Goal: Transaction & Acquisition: Obtain resource

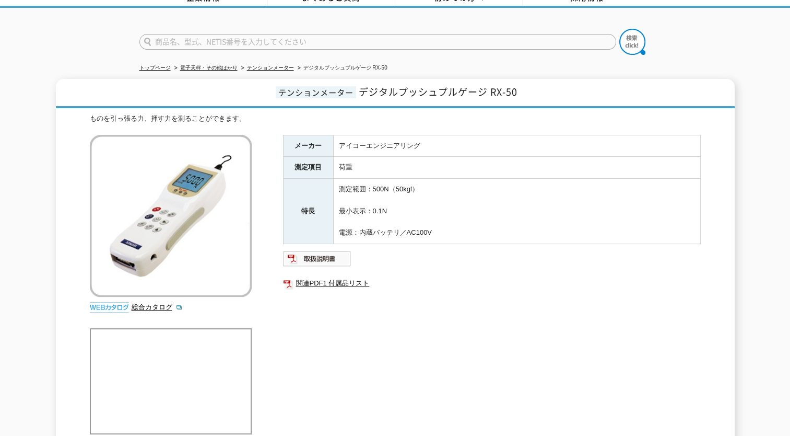
scroll to position [104, 0]
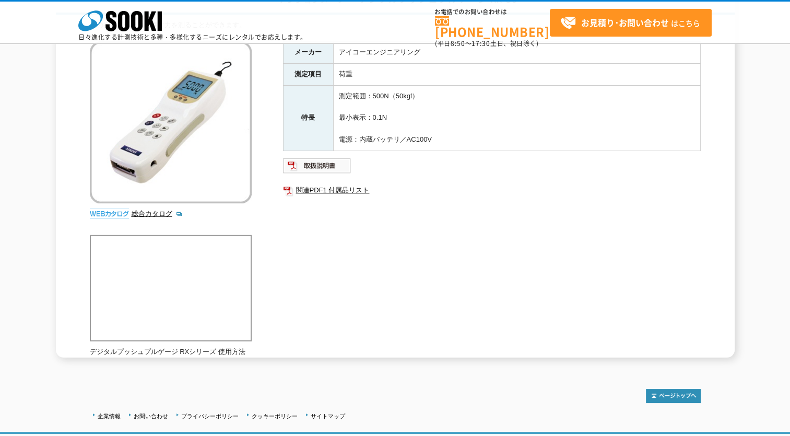
click at [340, 230] on div "メーカー アイコーエンジニアリング 測定項目 荷重 特長 測定範囲：500N（50kgf） 最小表示：0.1N 電源：内蔵バッテリ／AC100V 関連PDF1…" at bounding box center [492, 153] width 418 height 225
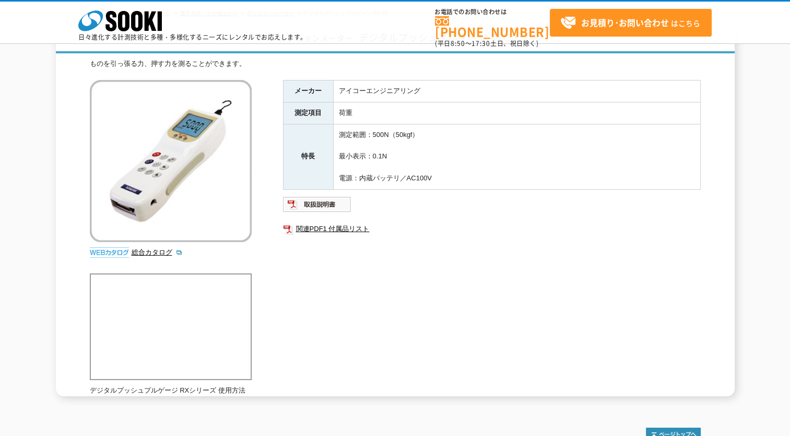
scroll to position [0, 0]
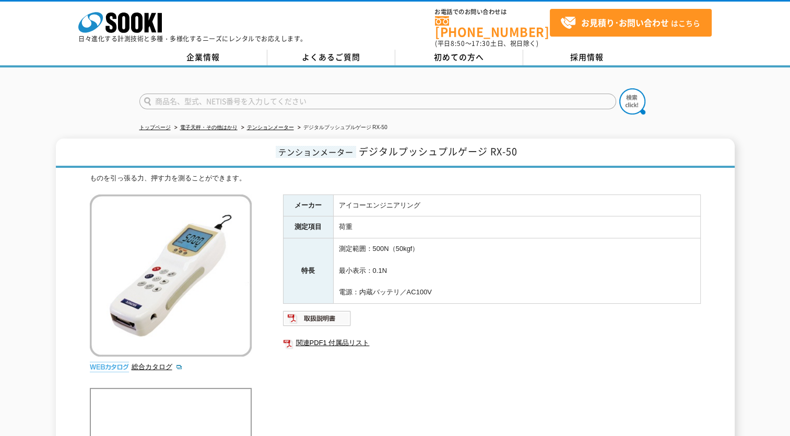
click at [380, 216] on td "荷重" at bounding box center [516, 227] width 367 height 22
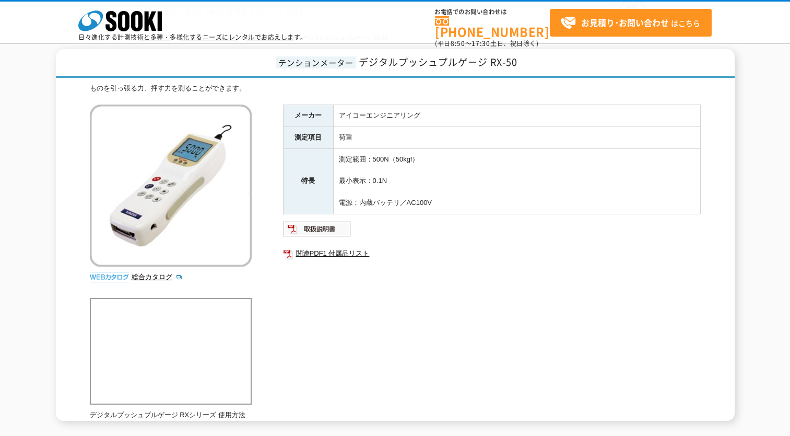
scroll to position [104, 0]
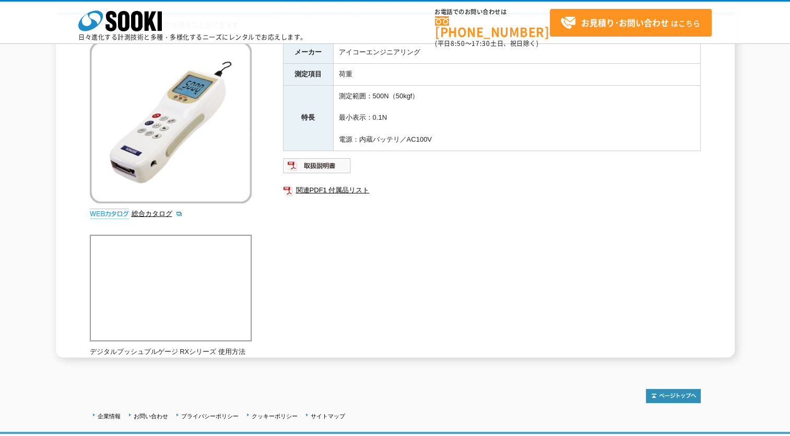
click at [429, 264] on div "メーカー アイコーエンジニアリング 測定項目 荷重 特長 測定範囲：500N（50kgf） 最小表示：0.1N 電源：内蔵バッテリ／AC100V 関連PDF1…" at bounding box center [492, 153] width 418 height 225
click at [355, 220] on div "メーカー アイコーエンジニアリング 測定項目 荷重 特長 測定範囲：500N（50kgf） 最小表示：0.1N 電源：内蔵バッテリ／AC100V 関連PDF1…" at bounding box center [492, 153] width 418 height 225
click at [358, 266] on div "ものを引っ張る力、押す力を測ることができます。 総合カタログ メーカー アイコーエンジニアリング 測定項目 荷重 特長 測定範囲：500N（50kgf） 最小…" at bounding box center [395, 188] width 611 height 337
click at [422, 262] on div "メーカー アイコーエンジニアリング 測定項目 荷重 特長 測定範囲：500N（50kgf） 最小表示：0.1N 電源：内蔵バッテリ／AC100V 関連PDF1…" at bounding box center [492, 153] width 418 height 225
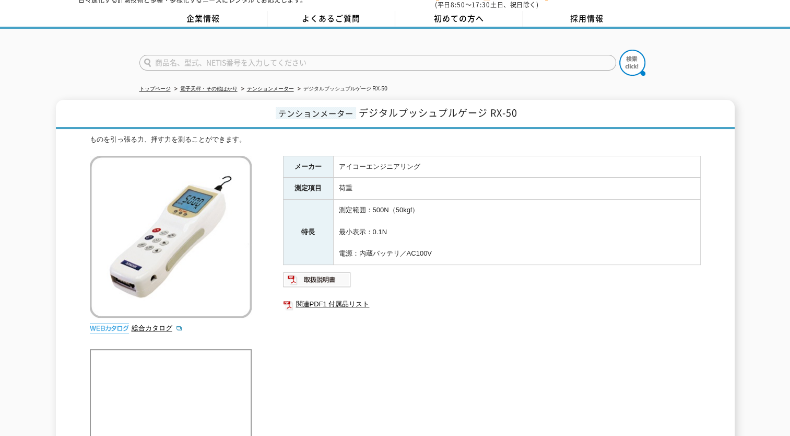
scroll to position [0, 0]
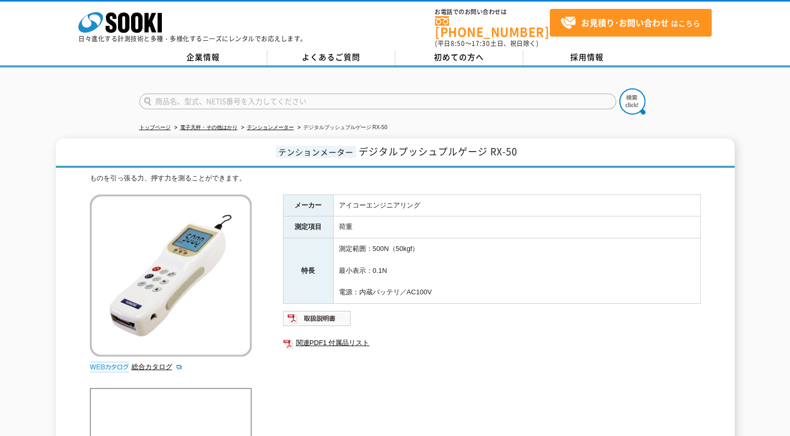
click at [726, 91] on div at bounding box center [395, 92] width 790 height 50
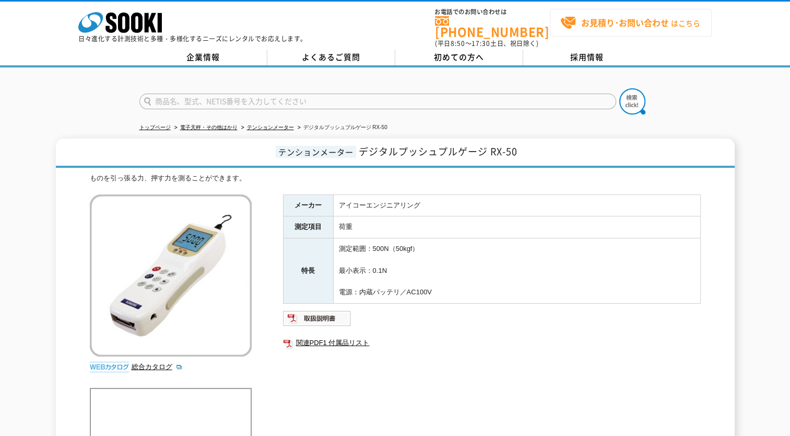
click at [627, 26] on strong "お見積り･お問い合わせ" at bounding box center [625, 22] width 88 height 13
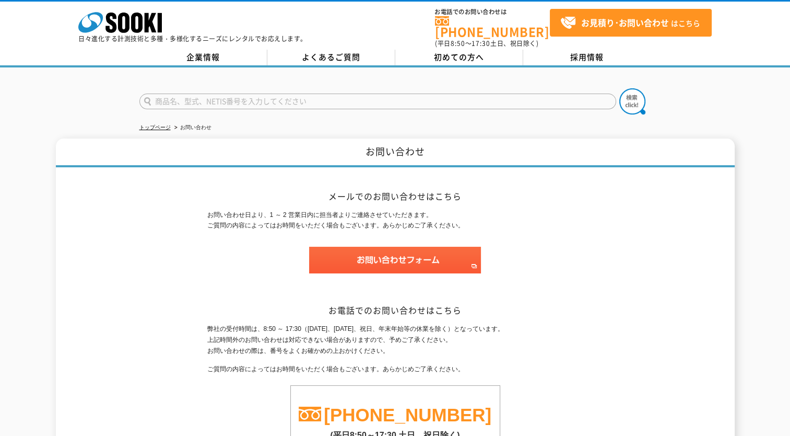
click at [759, 112] on div "トップページ お問い合わせ お問い合わせ メールでのお問い合わせはこちら お問い合わせ日より、1 ～ 2 営業日内に担当者よりご連絡させていただきます。 ご質…" at bounding box center [395, 284] width 790 height 434
click at [635, 194] on div "お問い合わせ メールでのお問い合わせはこちら お問い合わせ日より、1 ～ 2 営業日内に担当者よりご連絡させていただきます。 ご質問の内容によってはお時間をい…" at bounding box center [395, 314] width 679 height 353
click at [695, 94] on div at bounding box center [395, 92] width 790 height 50
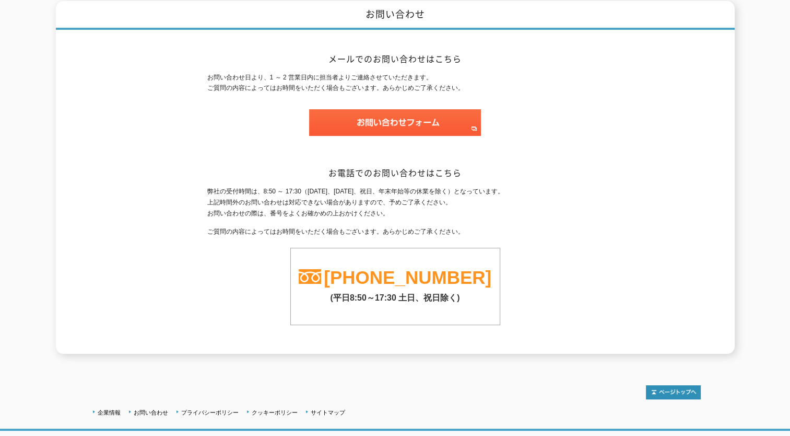
scroll to position [144, 0]
